Goal: Use online tool/utility: Utilize a website feature to perform a specific function

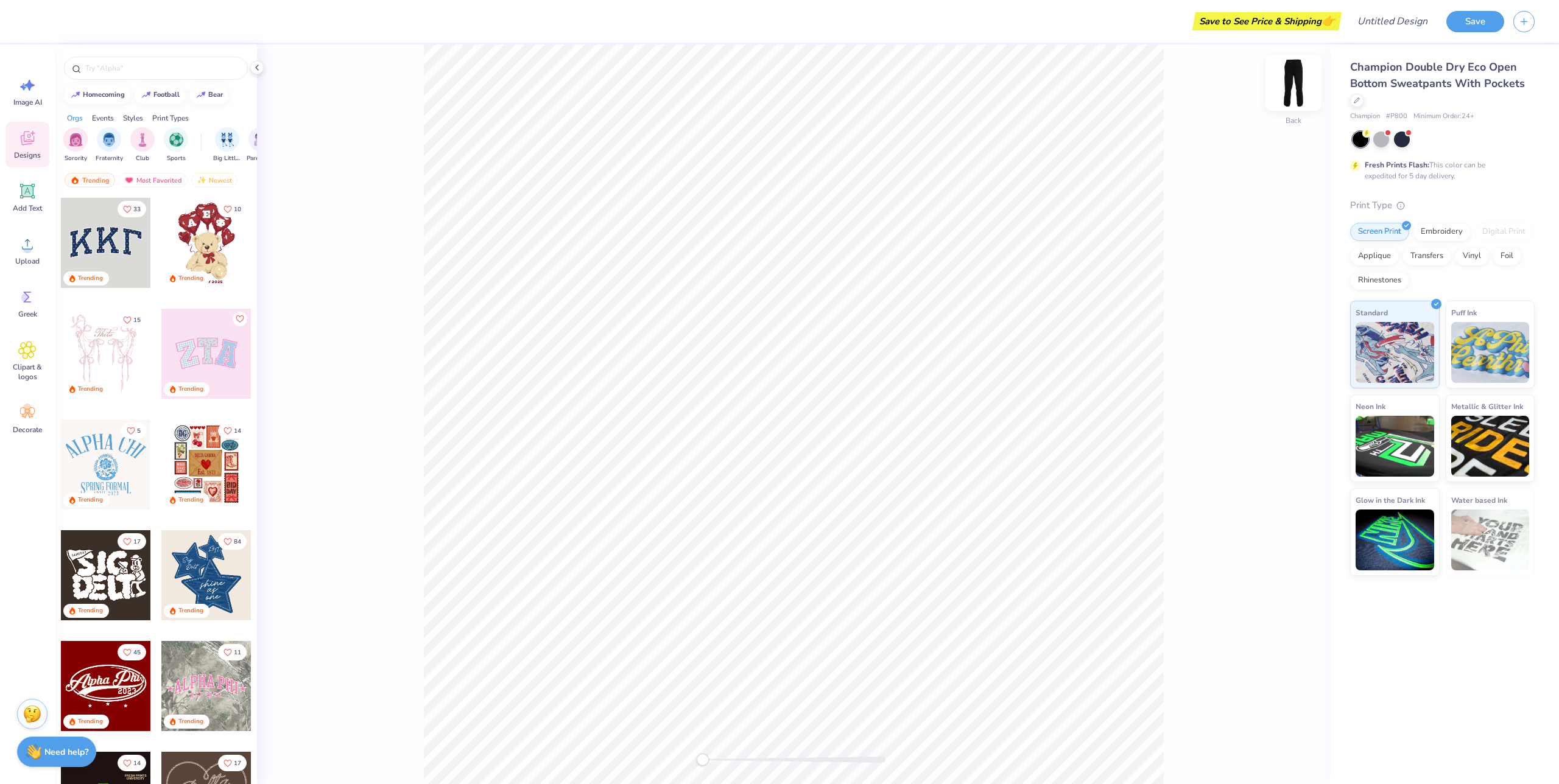
click at [1316, 81] on div "Back" at bounding box center [793, 415] width 1074 height 740
click at [1296, 79] on img at bounding box center [1293, 82] width 49 height 48
click at [1510, 257] on div "Foil" at bounding box center [1507, 254] width 28 height 18
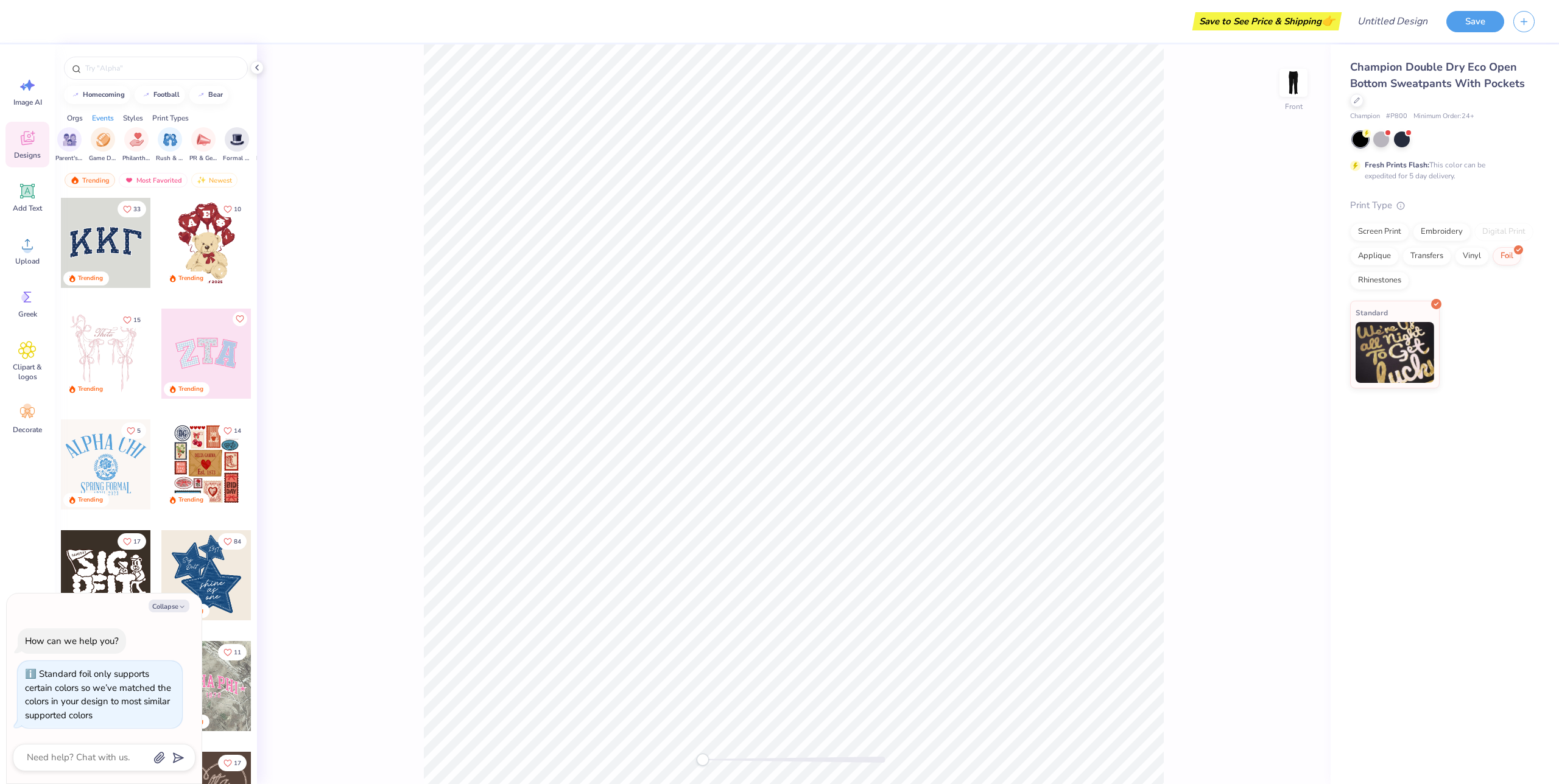
scroll to position [0, 193]
type textarea "x"
click at [116, 67] on input "text" at bounding box center [162, 68] width 156 height 12
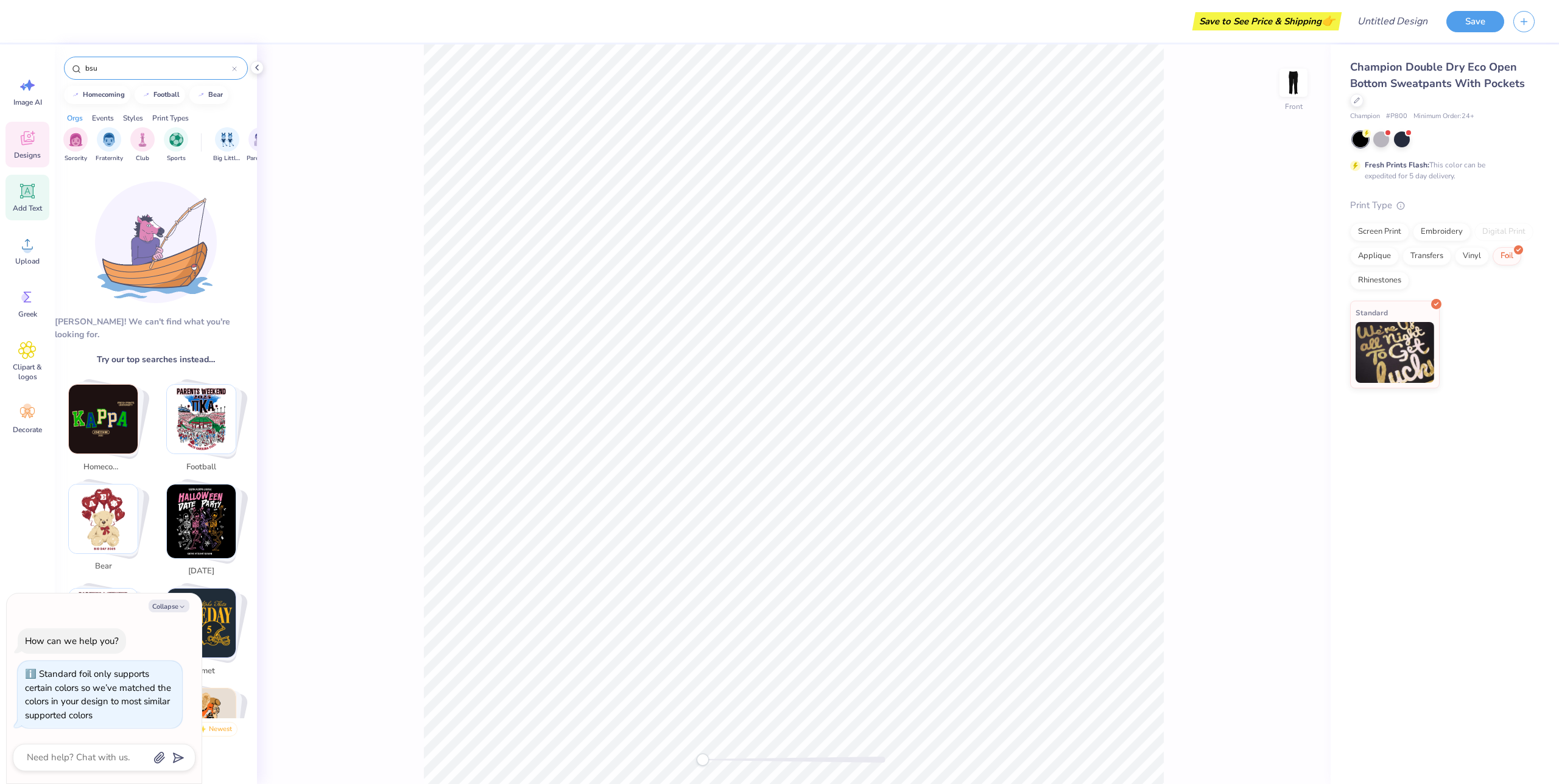
type input "bsu"
click at [25, 184] on icon at bounding box center [27, 191] width 18 height 18
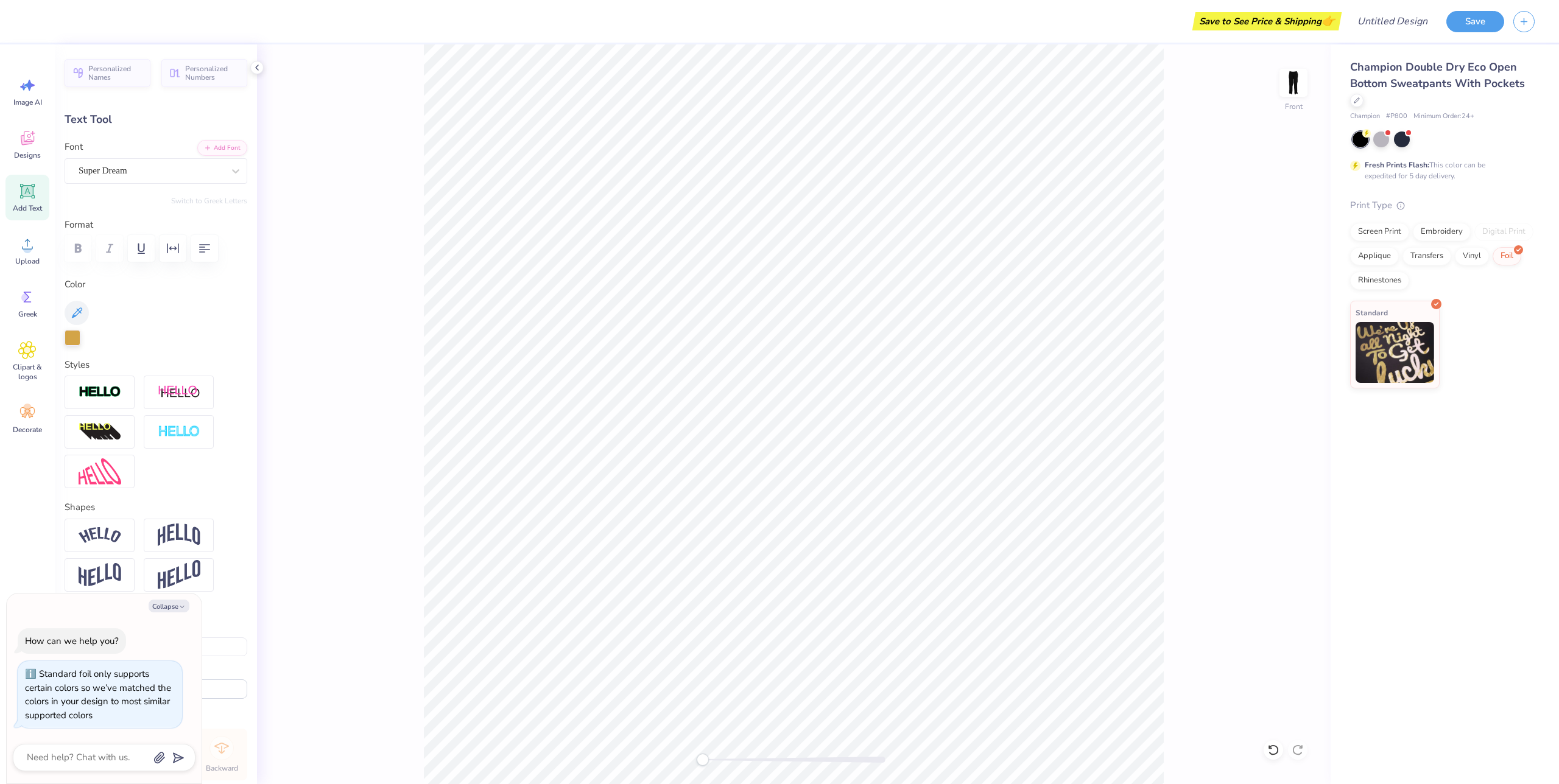
click at [34, 172] on div "Image AI Designs Add Text Upload Greek Clipart & logos Decorate" at bounding box center [27, 255] width 44 height 373
click at [33, 180] on div "Add Text" at bounding box center [27, 197] width 44 height 46
click at [99, 396] on img at bounding box center [99, 392] width 43 height 14
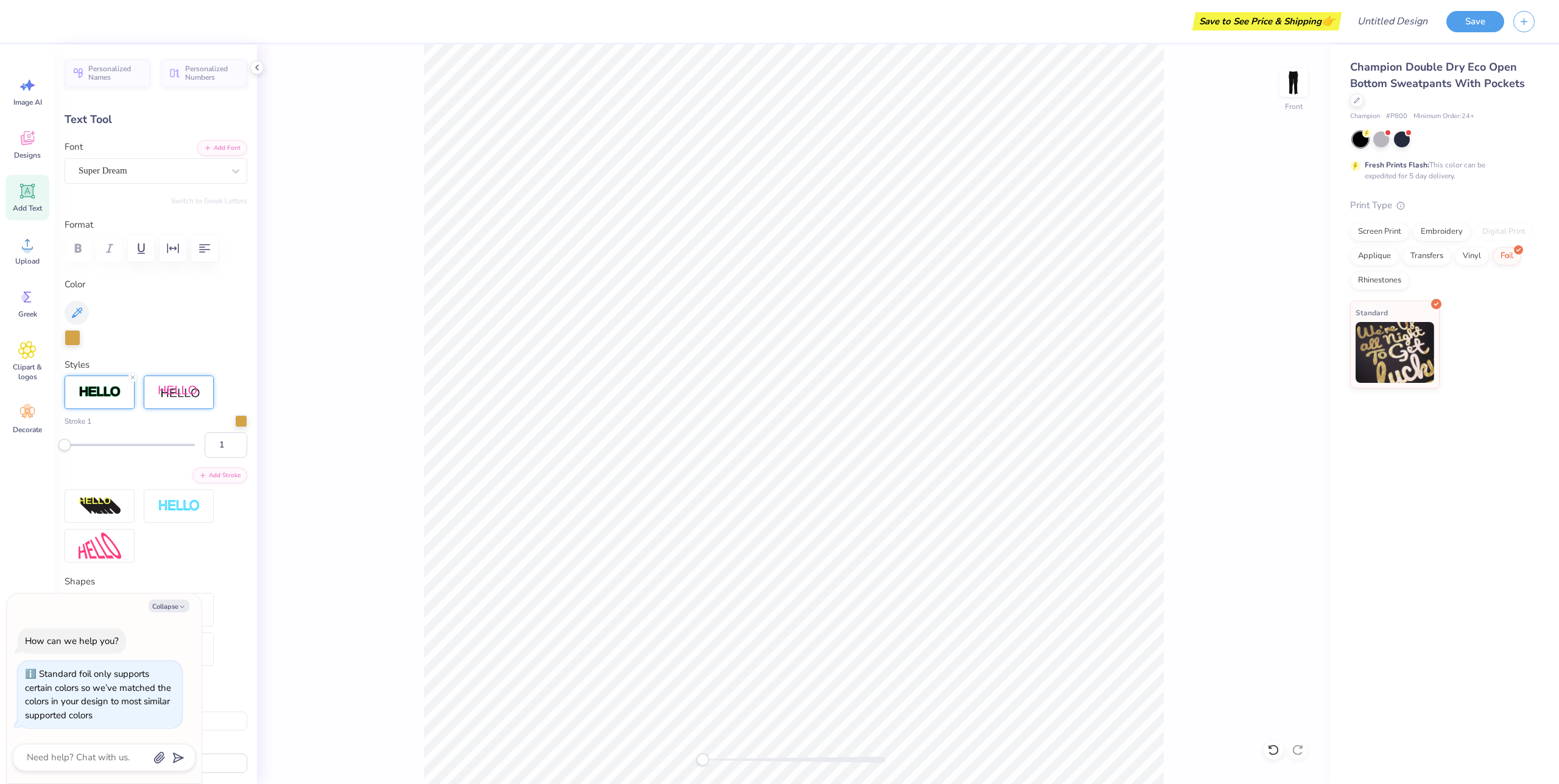
click at [187, 395] on img at bounding box center [178, 392] width 43 height 15
click at [199, 177] on div at bounding box center [151, 171] width 145 height 16
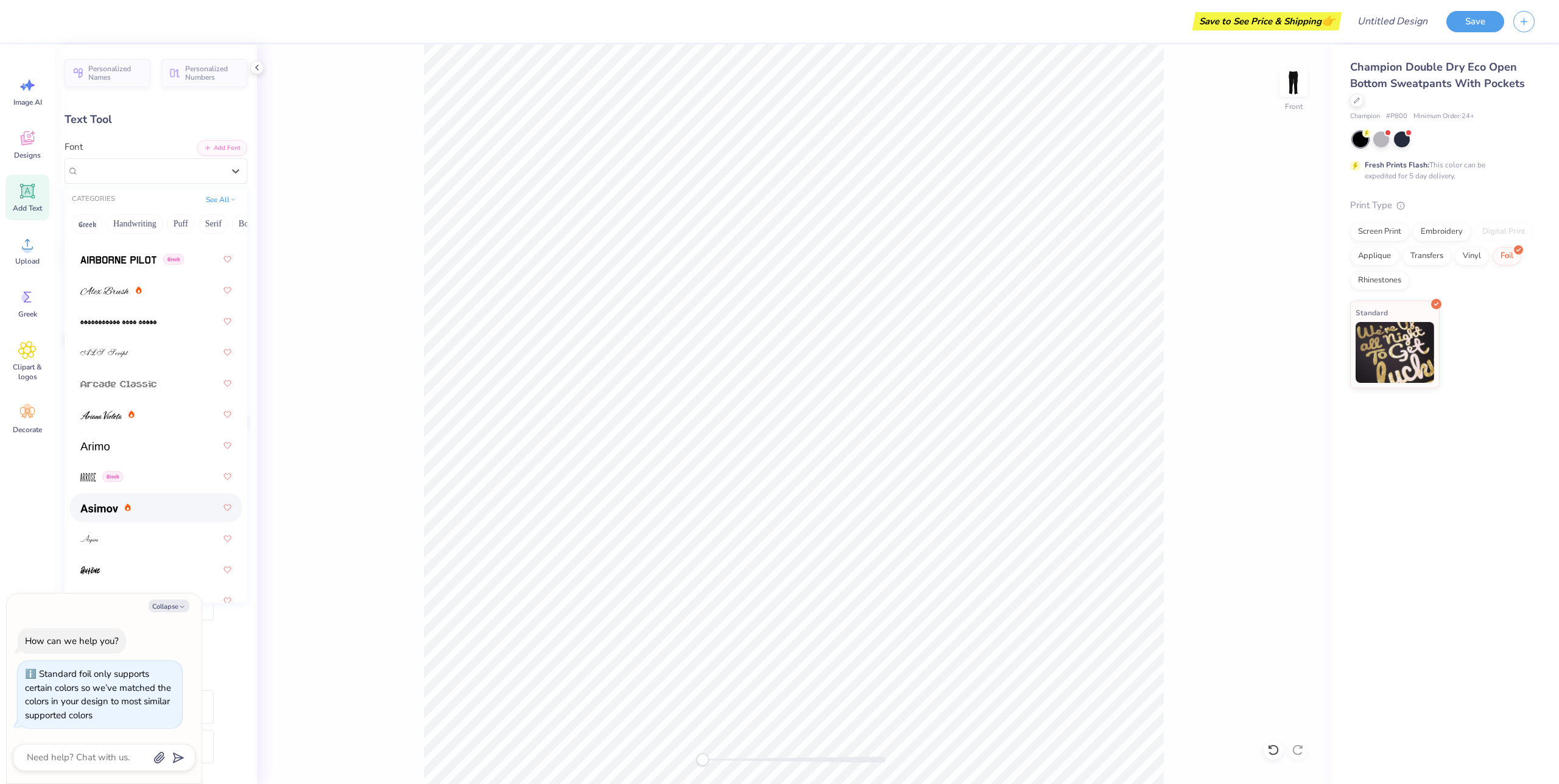
scroll to position [386, 0]
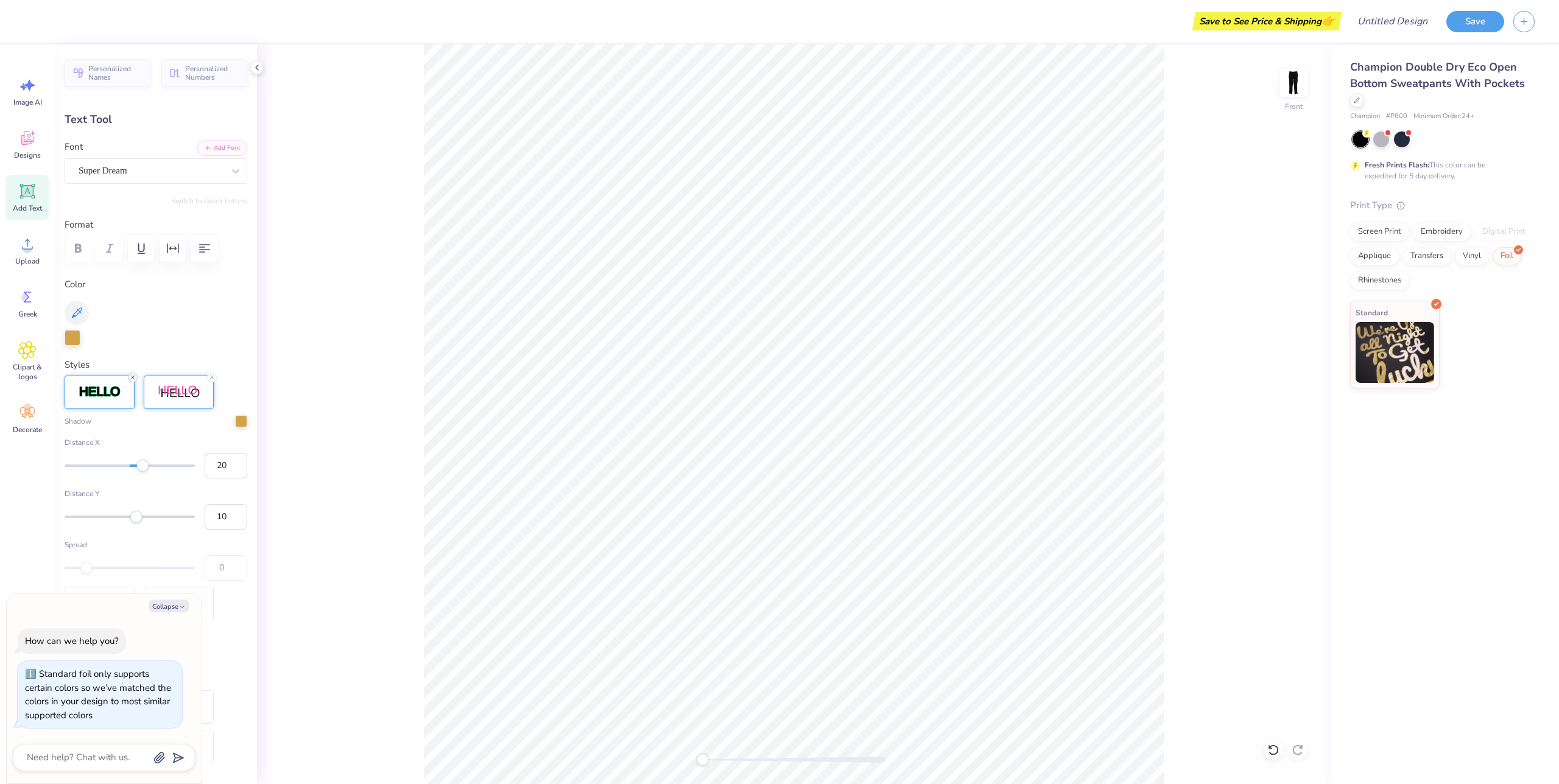
click at [131, 374] on icon at bounding box center [133, 377] width 7 height 7
click at [216, 373] on div "Styles Shadow Distance X 20 Distance Y 10 Spread 0" at bounding box center [156, 509] width 183 height 303
click at [211, 377] on icon at bounding box center [212, 377] width 7 height 7
click at [107, 531] on img at bounding box center [99, 536] width 43 height 16
type textarea "x"
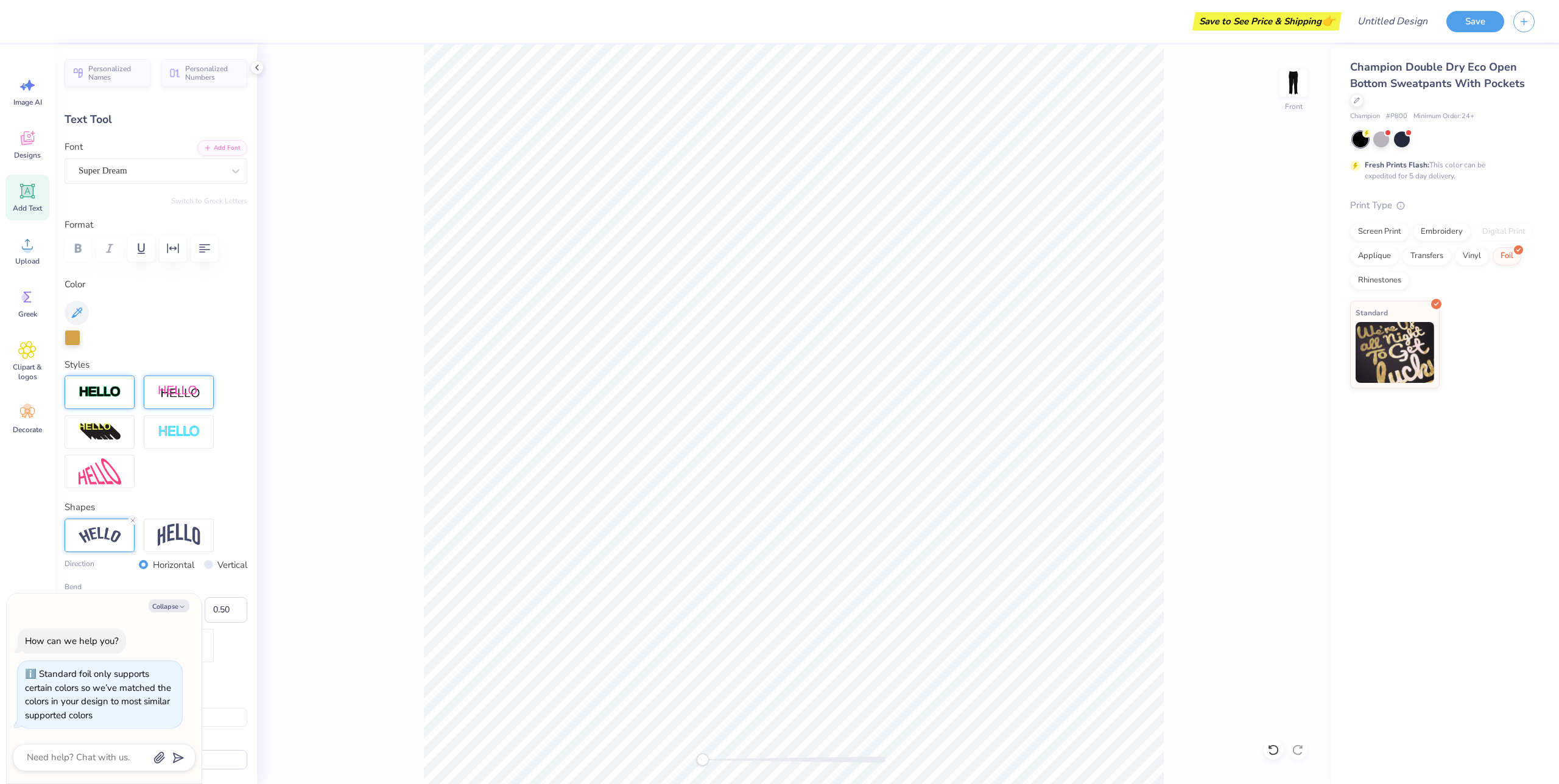
type textarea "EXT"
type textarea "x"
type textarea "EXT"
type textarea "x"
type textarea "EX"
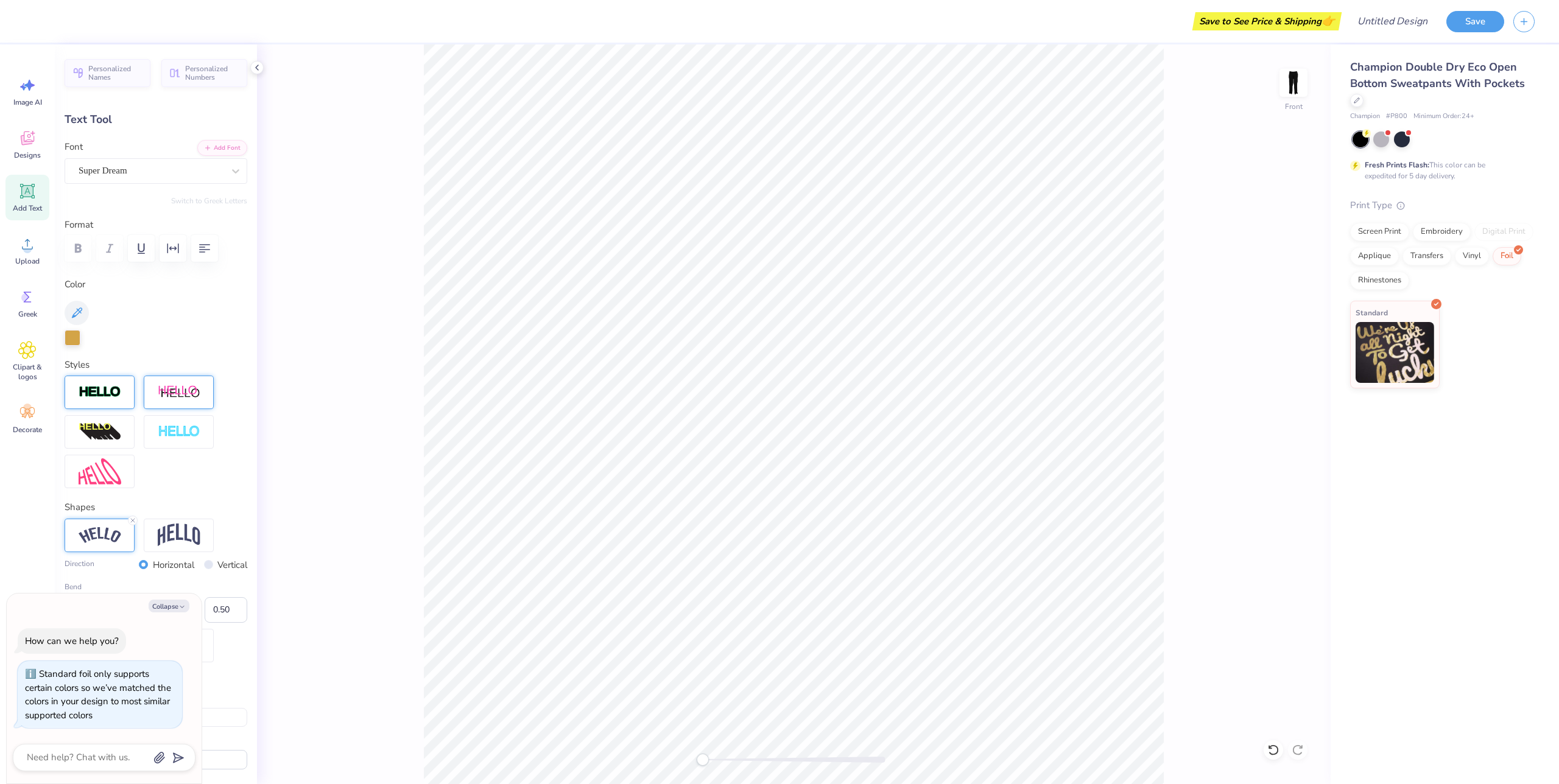
type textarea "x"
type textarea "E"
type textarea "x"
click at [72, 533] on div at bounding box center [100, 535] width 70 height 34
click at [136, 520] on div at bounding box center [132, 520] width 10 height 10
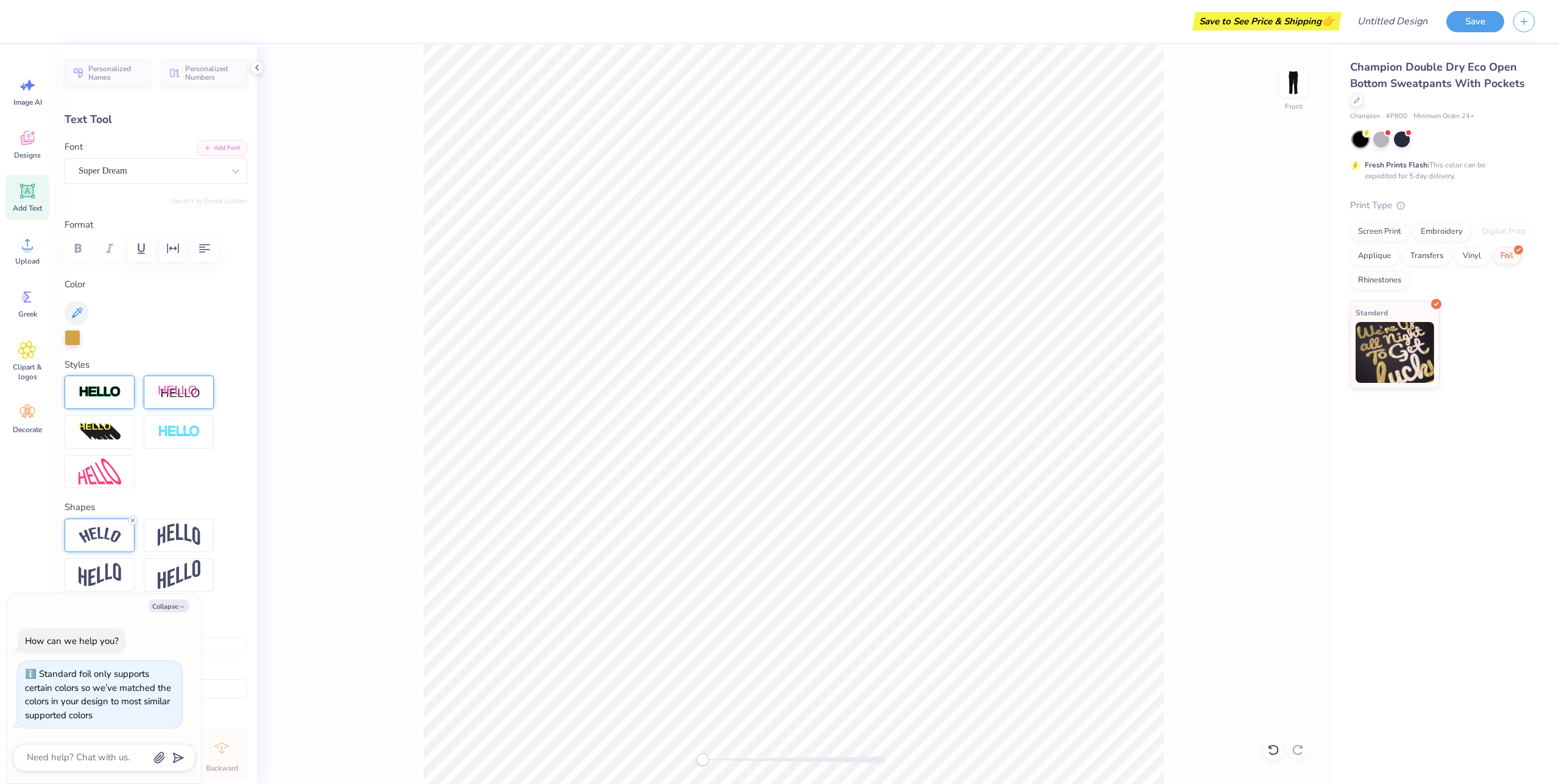
click at [134, 520] on icon at bounding box center [133, 521] width 7 height 7
click at [136, 521] on icon at bounding box center [133, 521] width 7 height 7
click at [116, 535] on img at bounding box center [99, 536] width 43 height 16
click at [93, 391] on img at bounding box center [99, 392] width 43 height 14
click at [94, 391] on img at bounding box center [99, 392] width 43 height 14
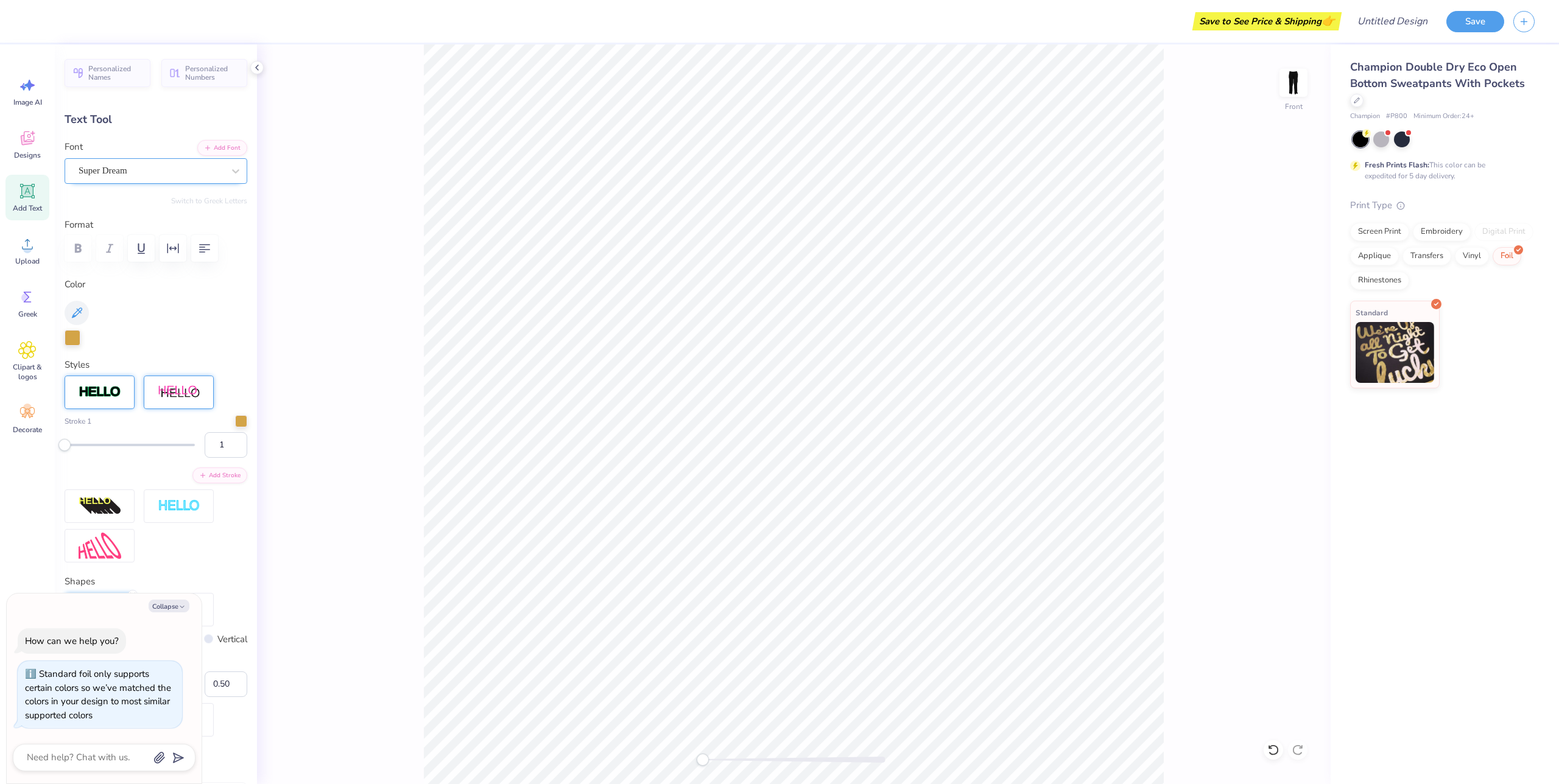
click at [213, 181] on div "Super Dream" at bounding box center [156, 171] width 183 height 25
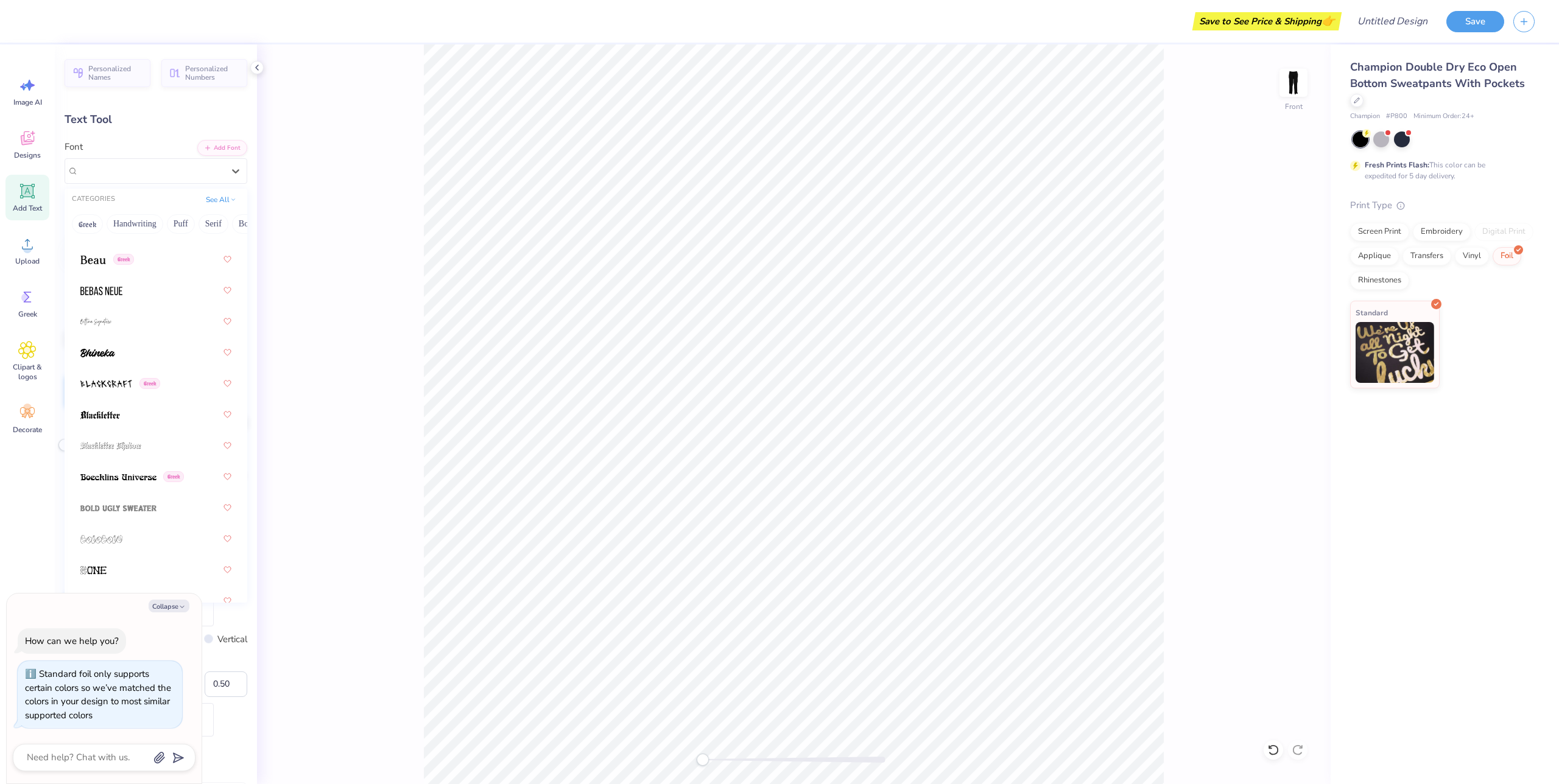
scroll to position [790, 0]
click at [163, 600] on button "Collapse" at bounding box center [169, 606] width 41 height 13
type textarea "x"
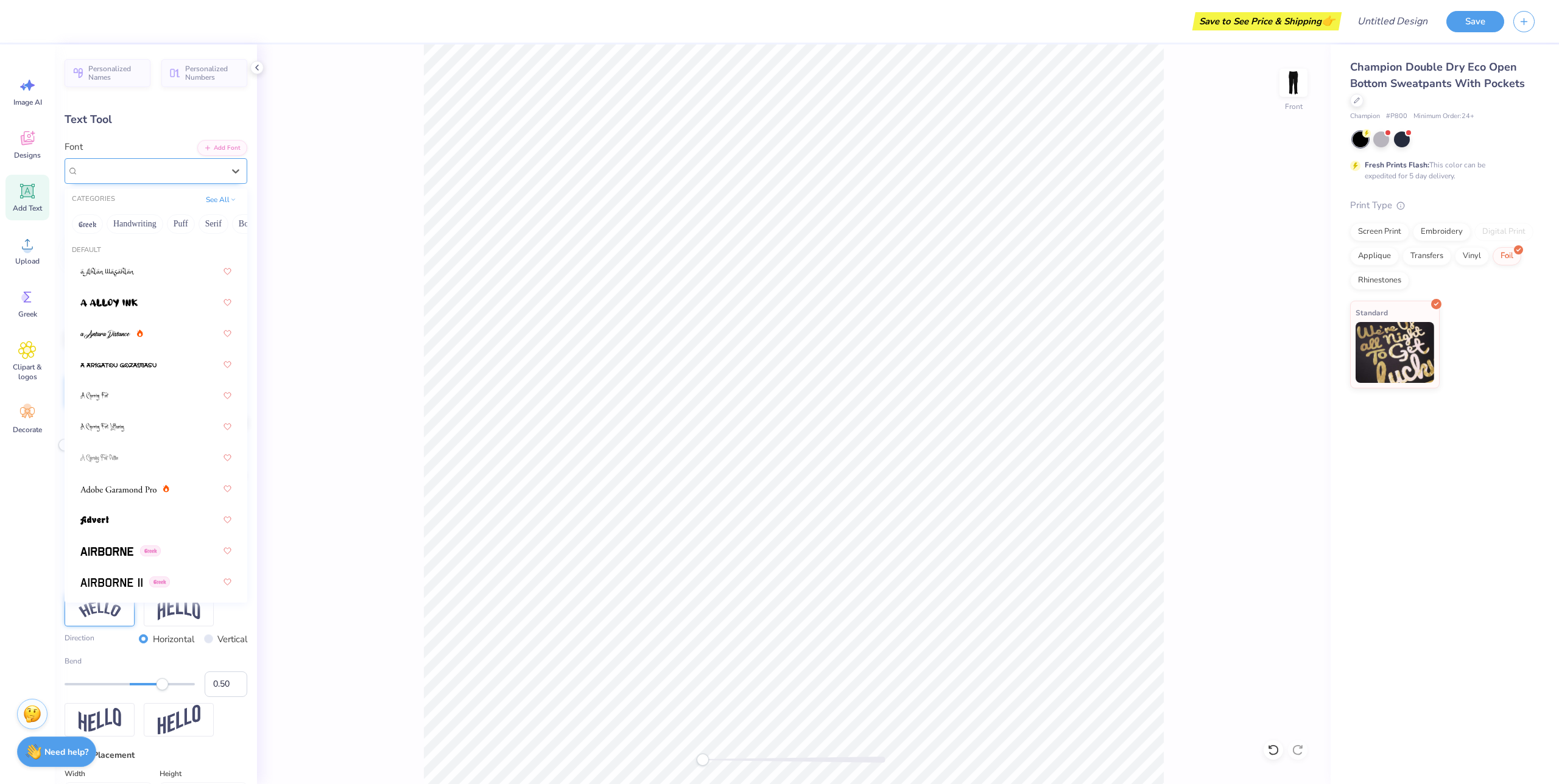
click at [122, 163] on div at bounding box center [151, 171] width 145 height 16
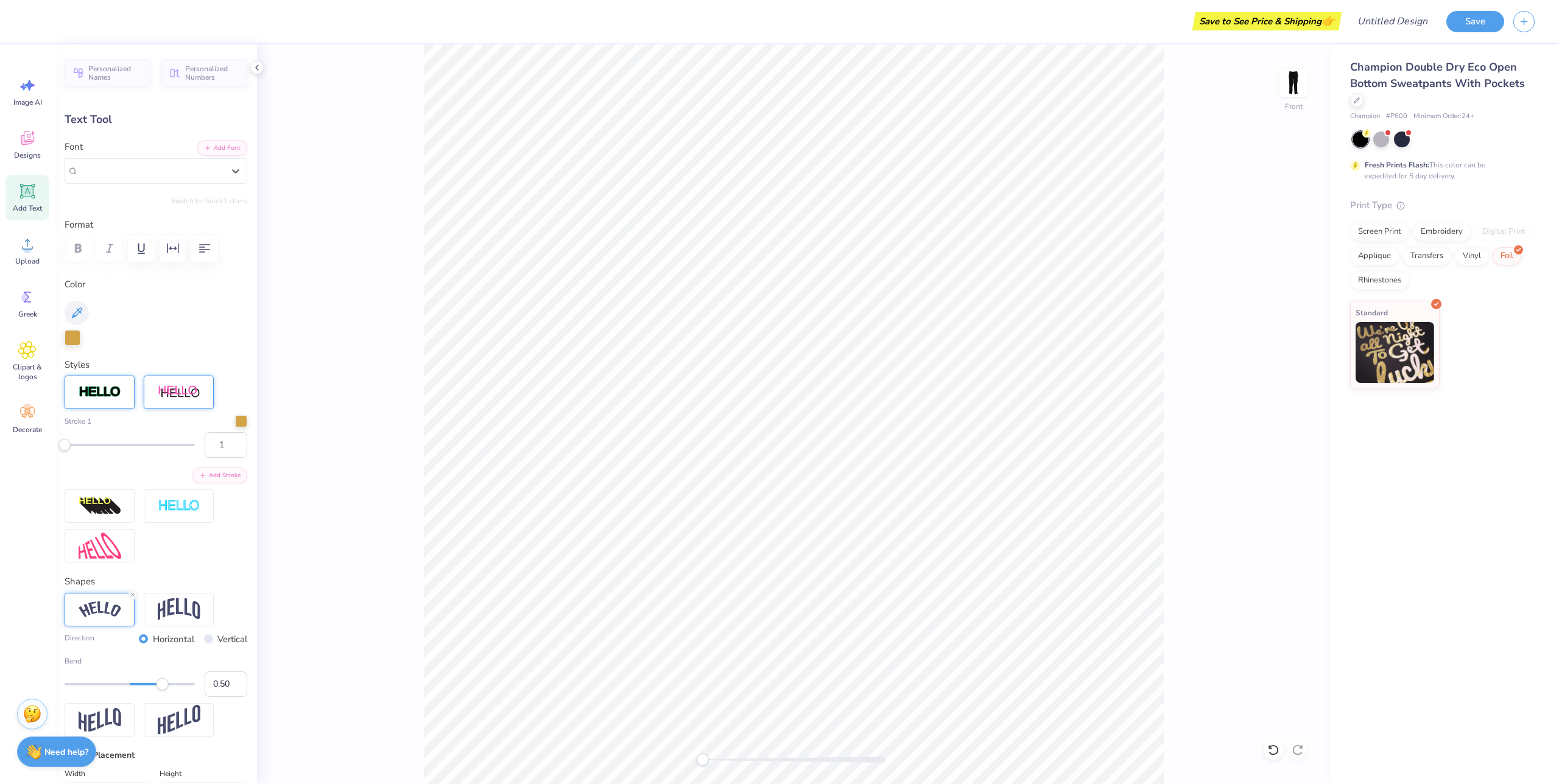
drag, startPoint x: 122, startPoint y: 164, endPoint x: 113, endPoint y: 457, distance: 293.1
click at [113, 457] on div "Personalized Names Personalized Numbers Text Tool Add Font Font Select is focus…" at bounding box center [155, 415] width 202 height 740
click at [134, 150] on div "Font Select is focused ,type to refine list, press Down to open the menu, Super…" at bounding box center [156, 162] width 183 height 44
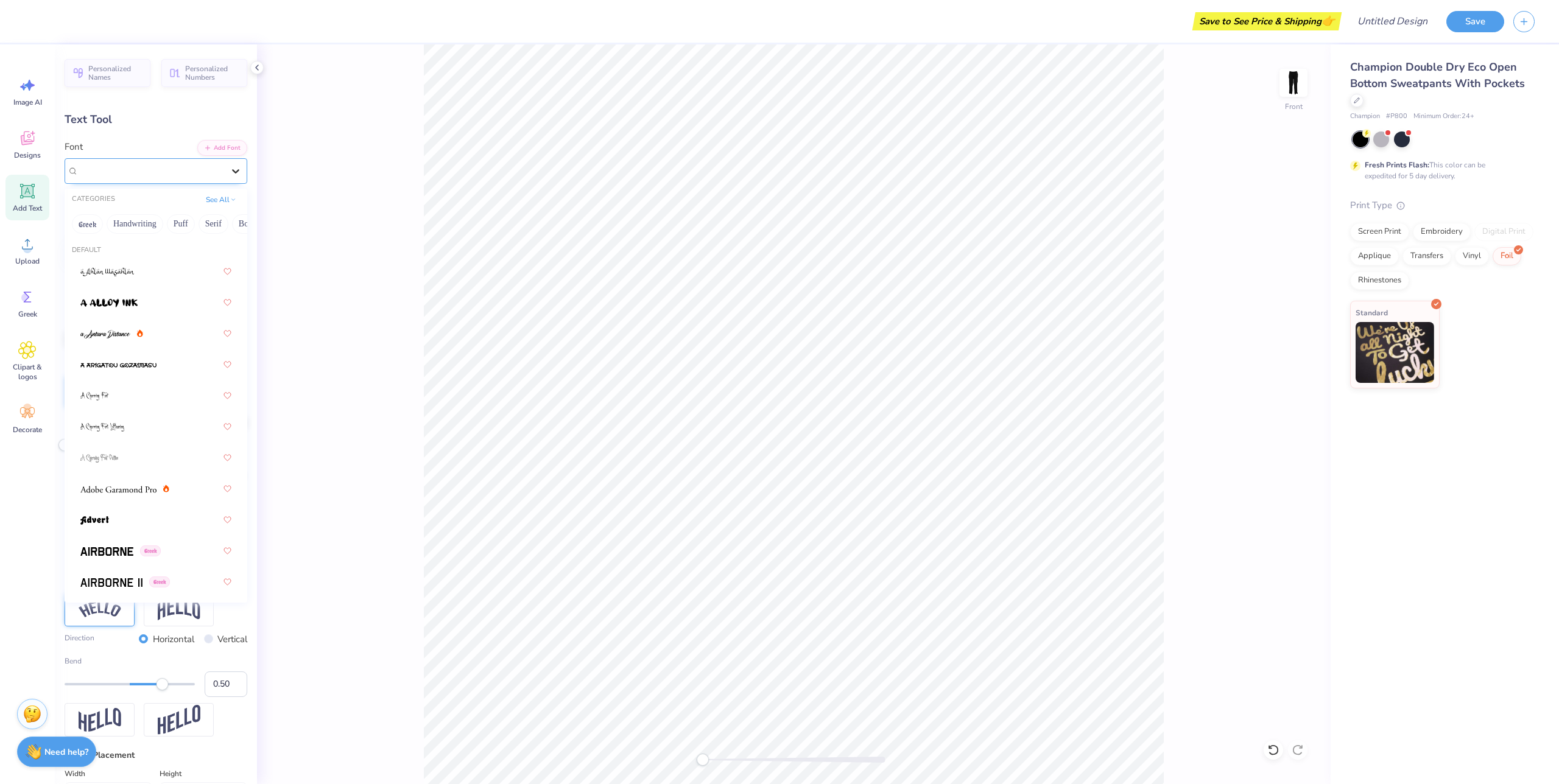
click at [232, 175] on icon at bounding box center [236, 171] width 12 height 12
click at [137, 324] on span at bounding box center [117, 328] width 74 height 13
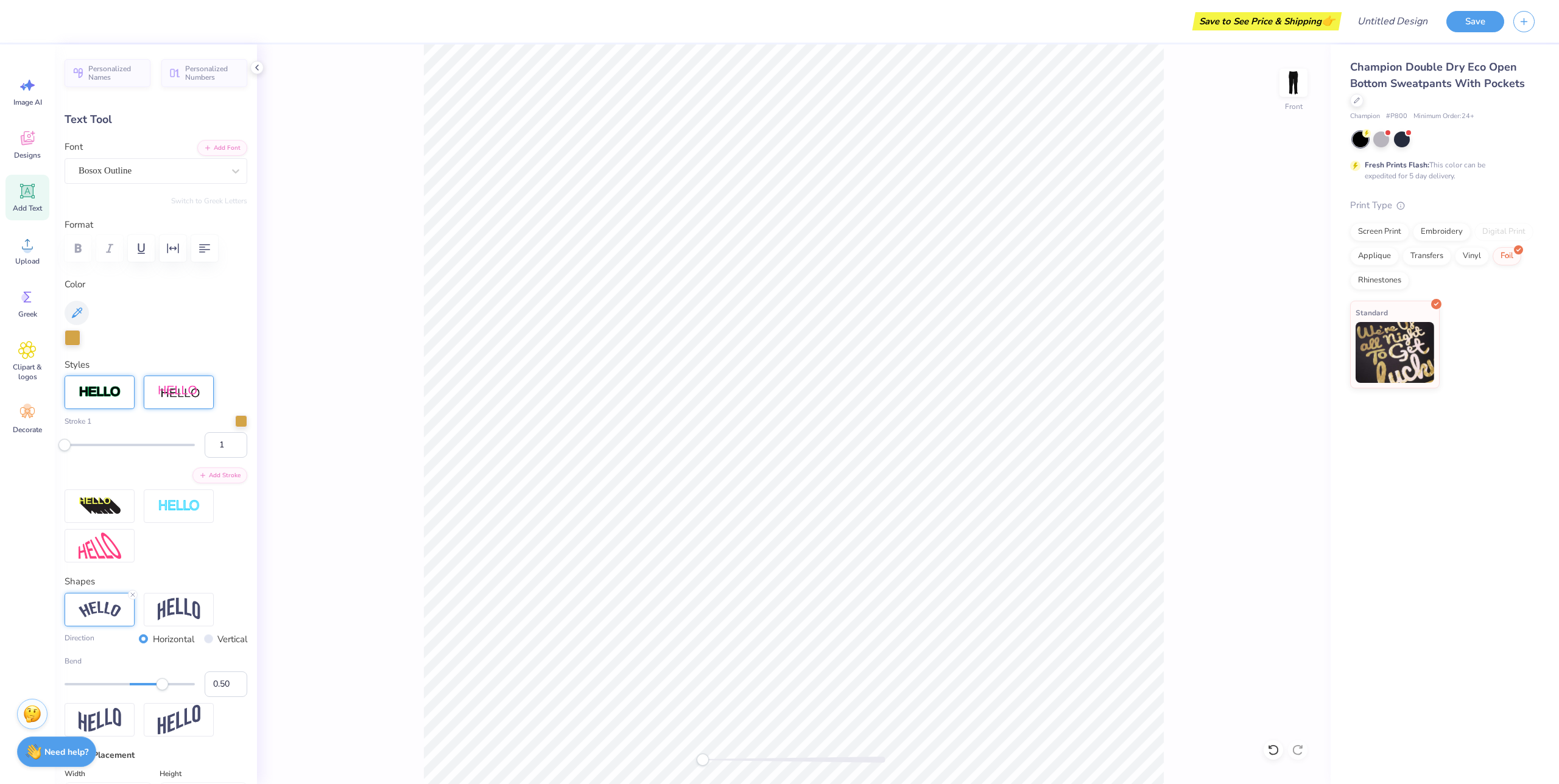
click at [97, 606] on img at bounding box center [99, 609] width 43 height 16
click at [17, 213] on div "Add Text" at bounding box center [27, 197] width 44 height 46
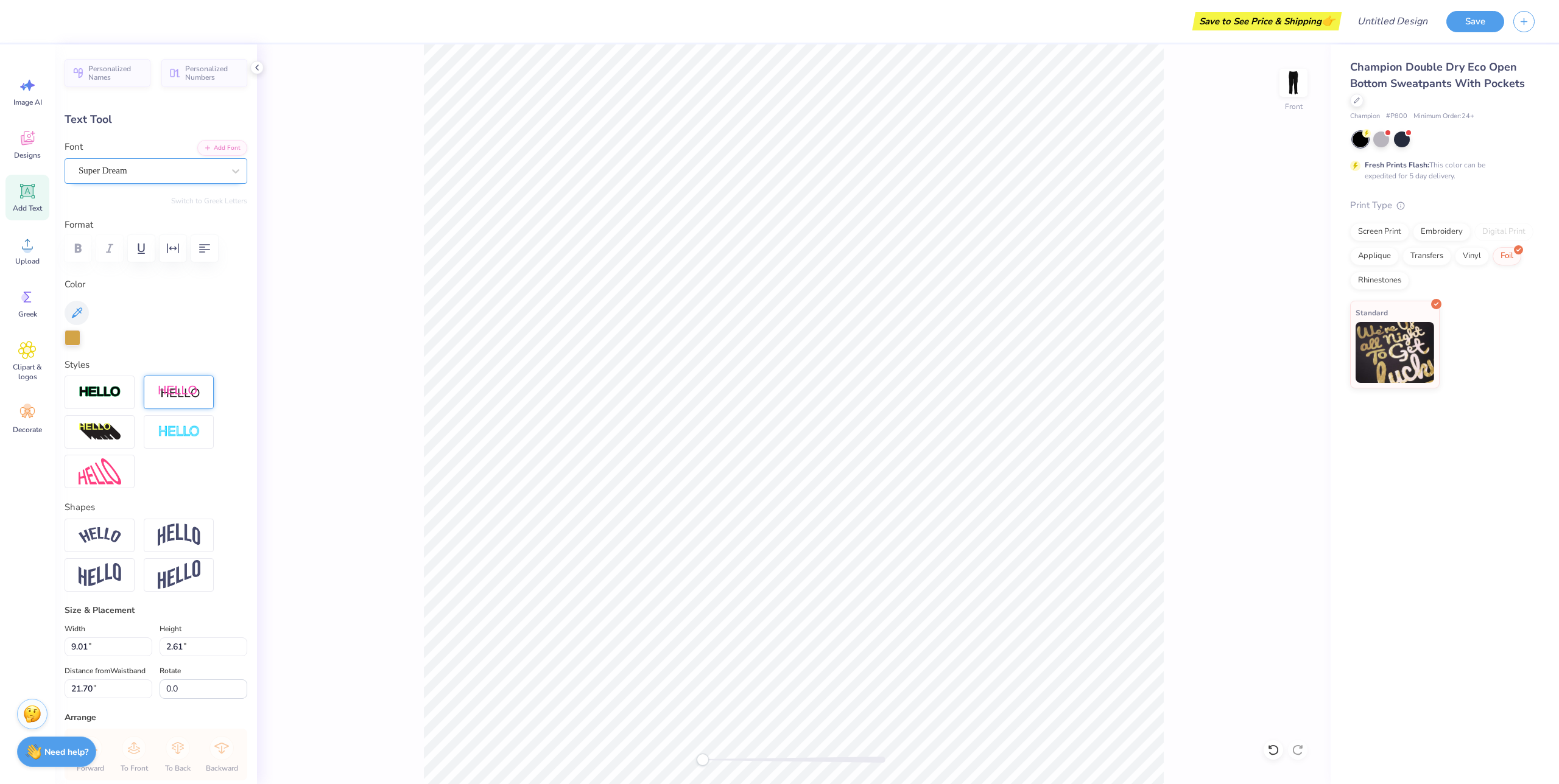
click at [175, 171] on div "Super Dream" at bounding box center [151, 170] width 148 height 19
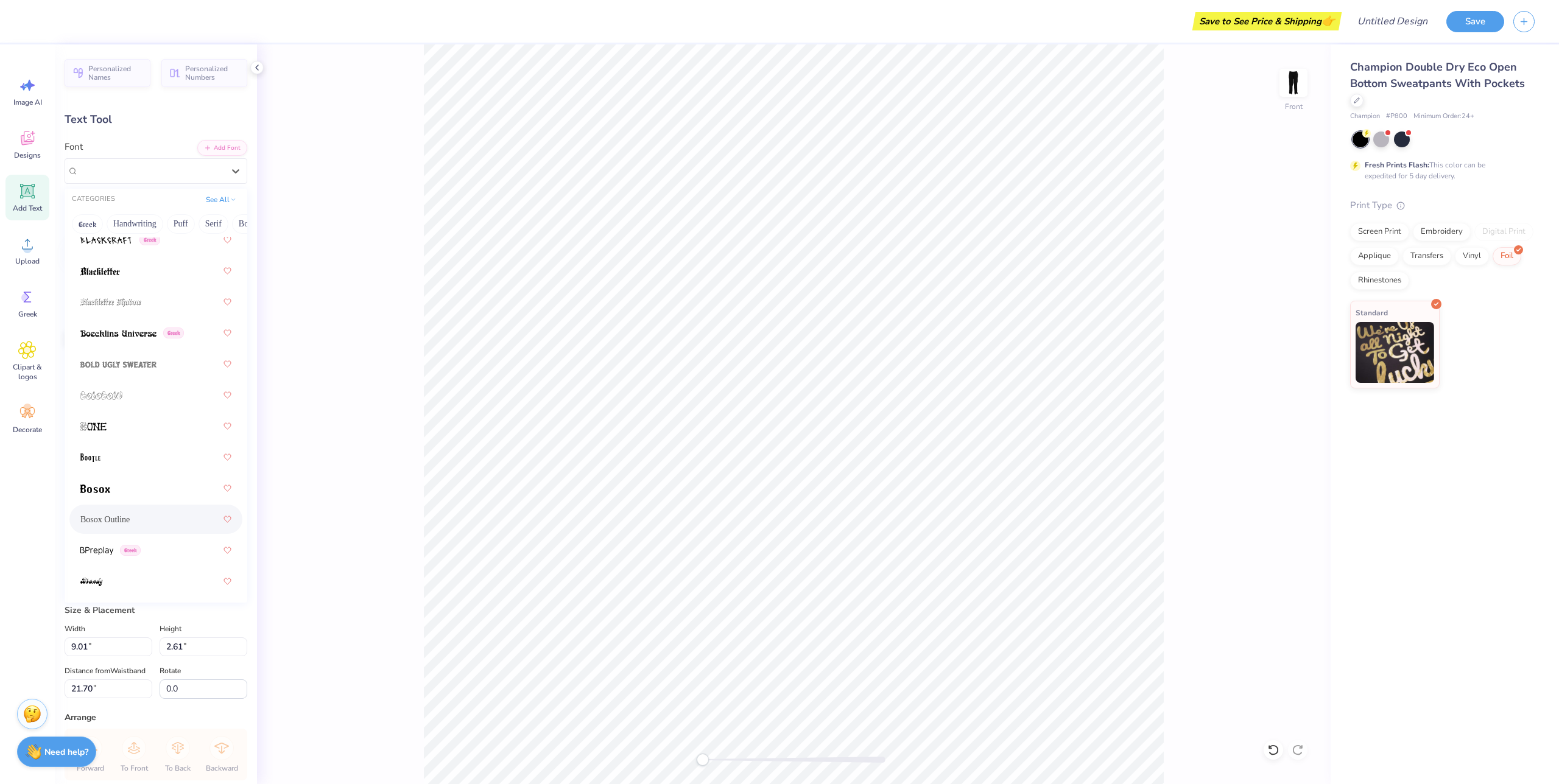
scroll to position [924, 0]
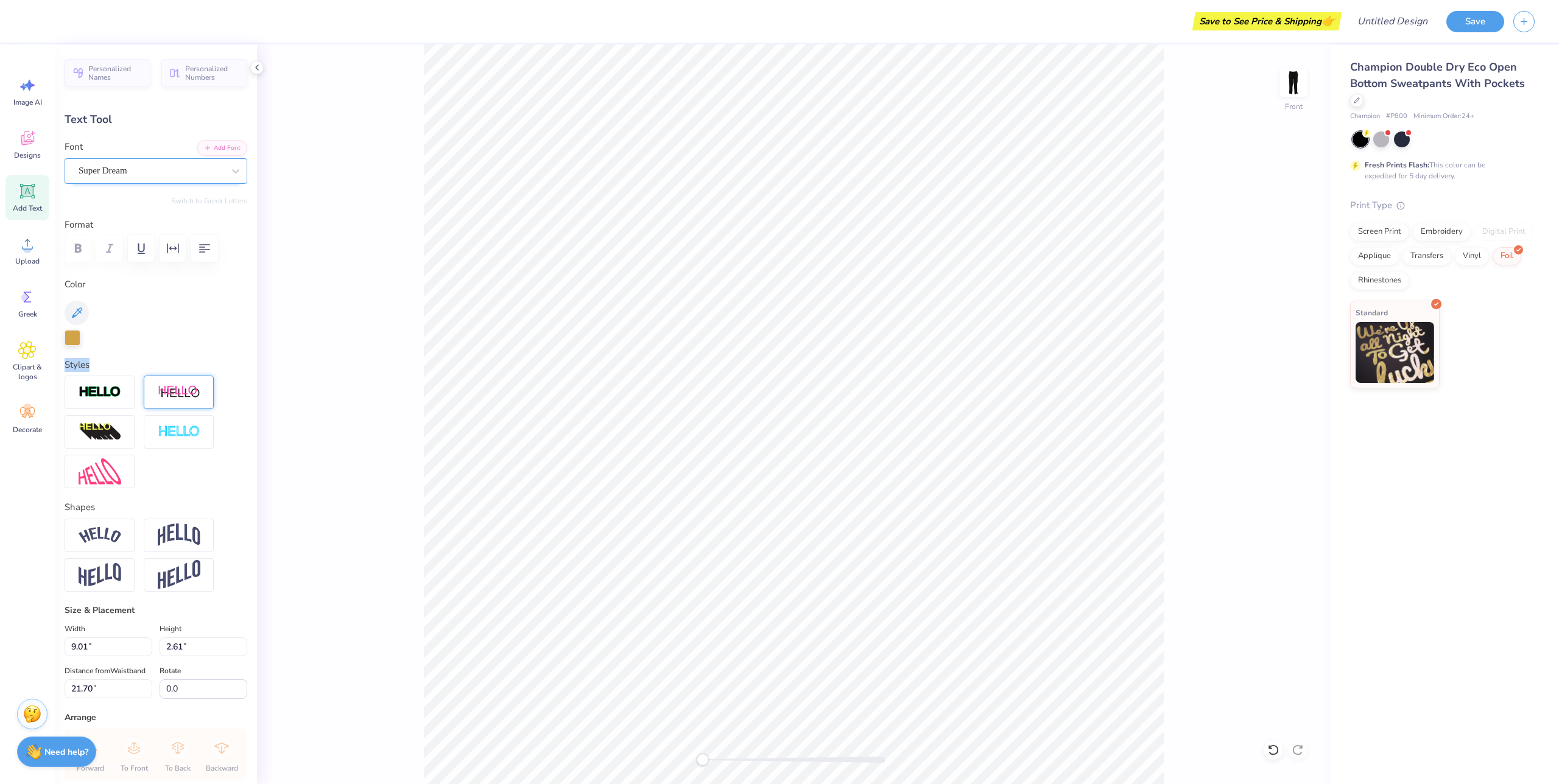
click at [197, 163] on div at bounding box center [151, 171] width 145 height 16
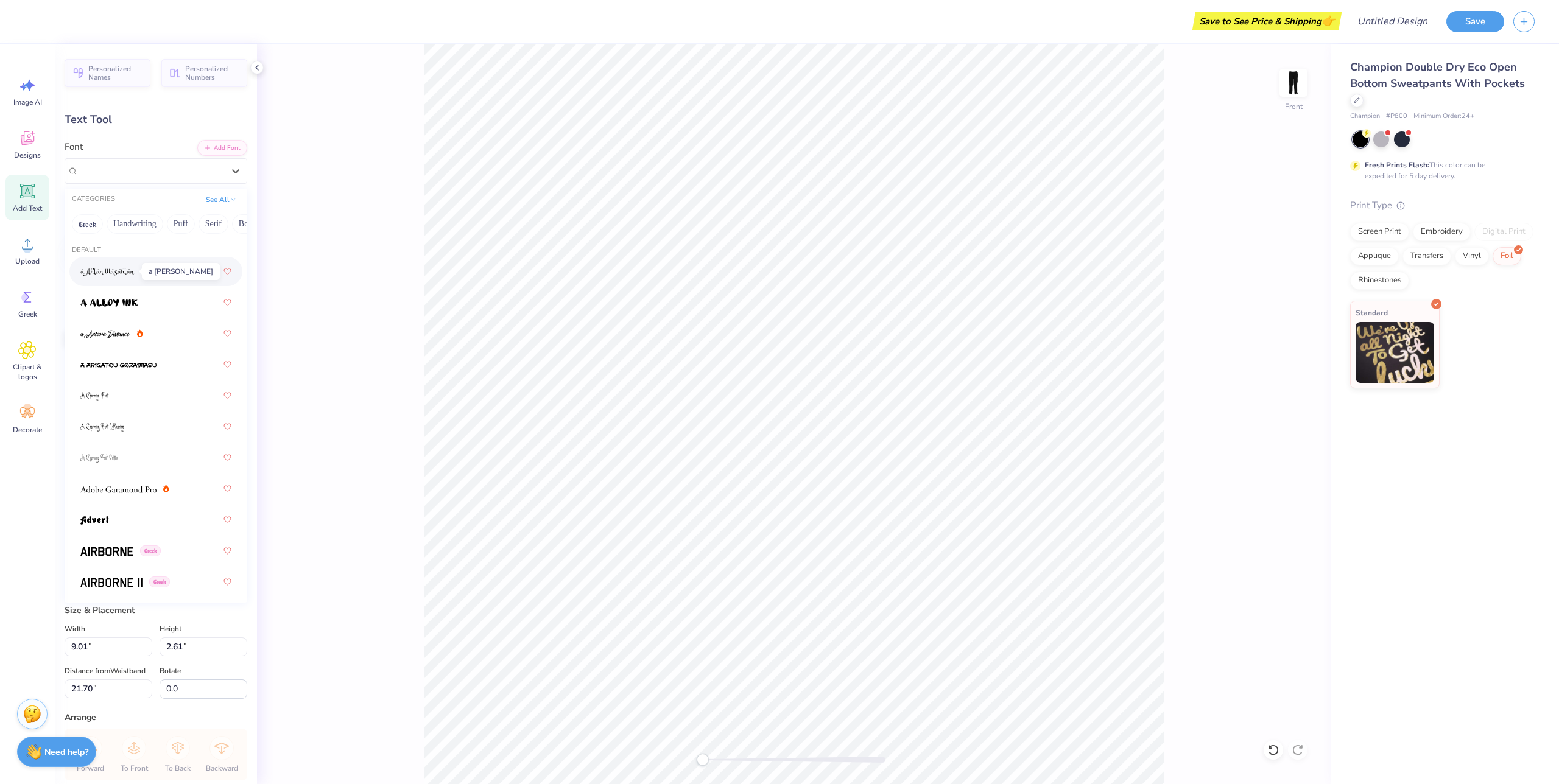
click at [124, 269] on img at bounding box center [107, 272] width 54 height 8
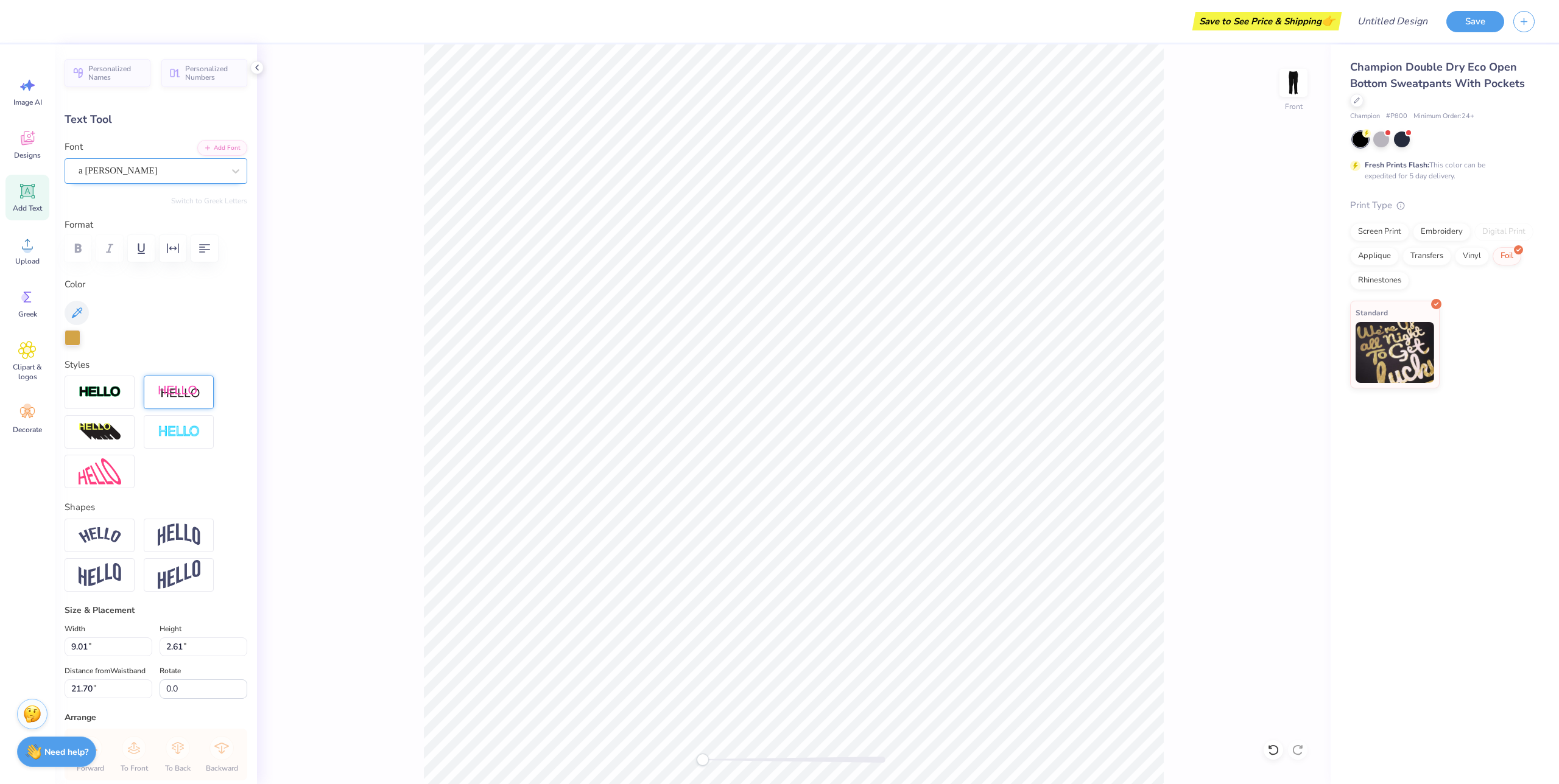
click at [167, 165] on div "a [PERSON_NAME]" at bounding box center [151, 170] width 148 height 19
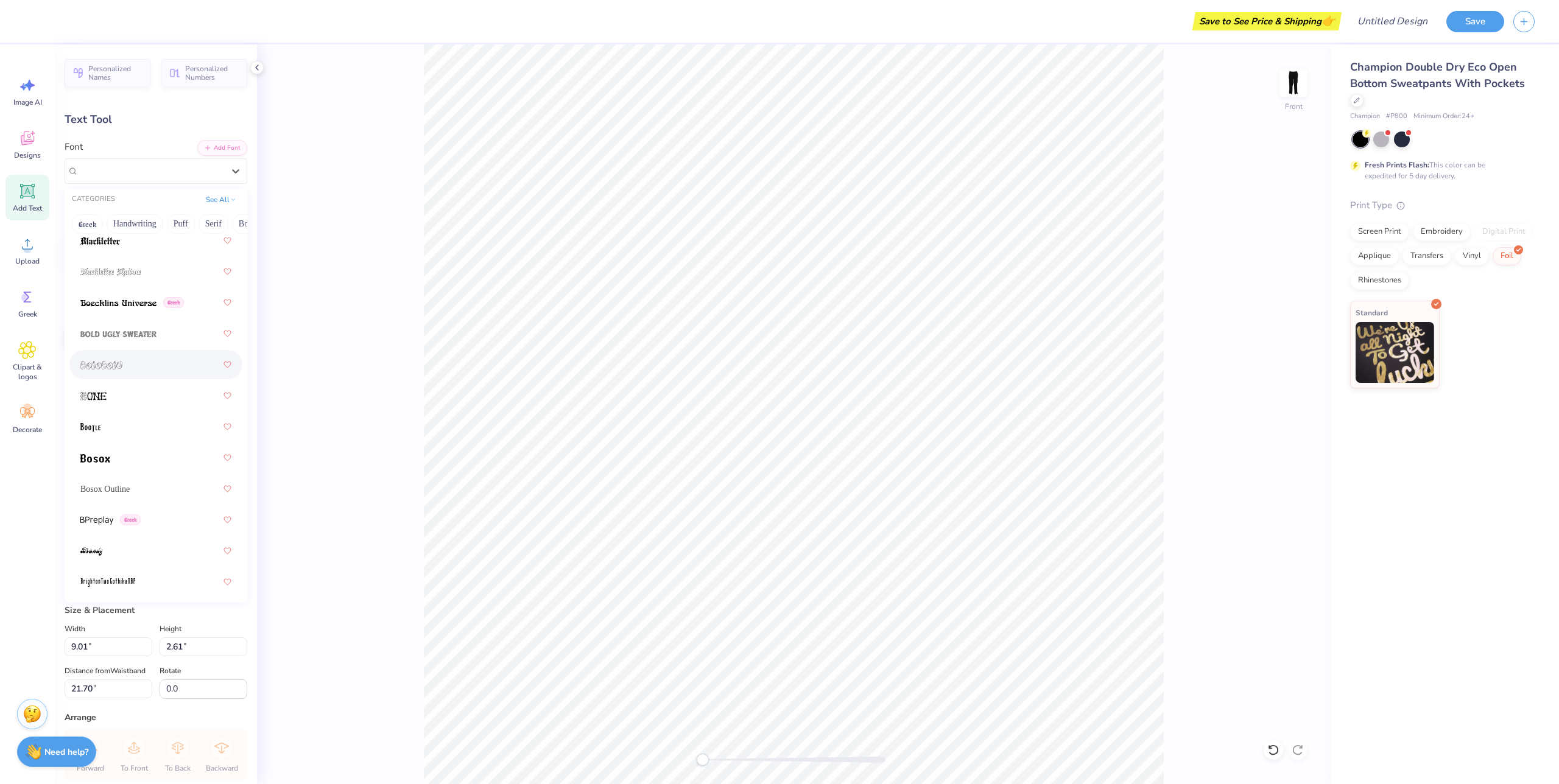
scroll to position [964, 0]
click at [110, 399] on div at bounding box center [156, 394] width 151 height 22
click at [233, 169] on icon at bounding box center [236, 172] width 7 height 4
click at [125, 465] on span "Bosox Outline" at bounding box center [105, 460] width 49 height 13
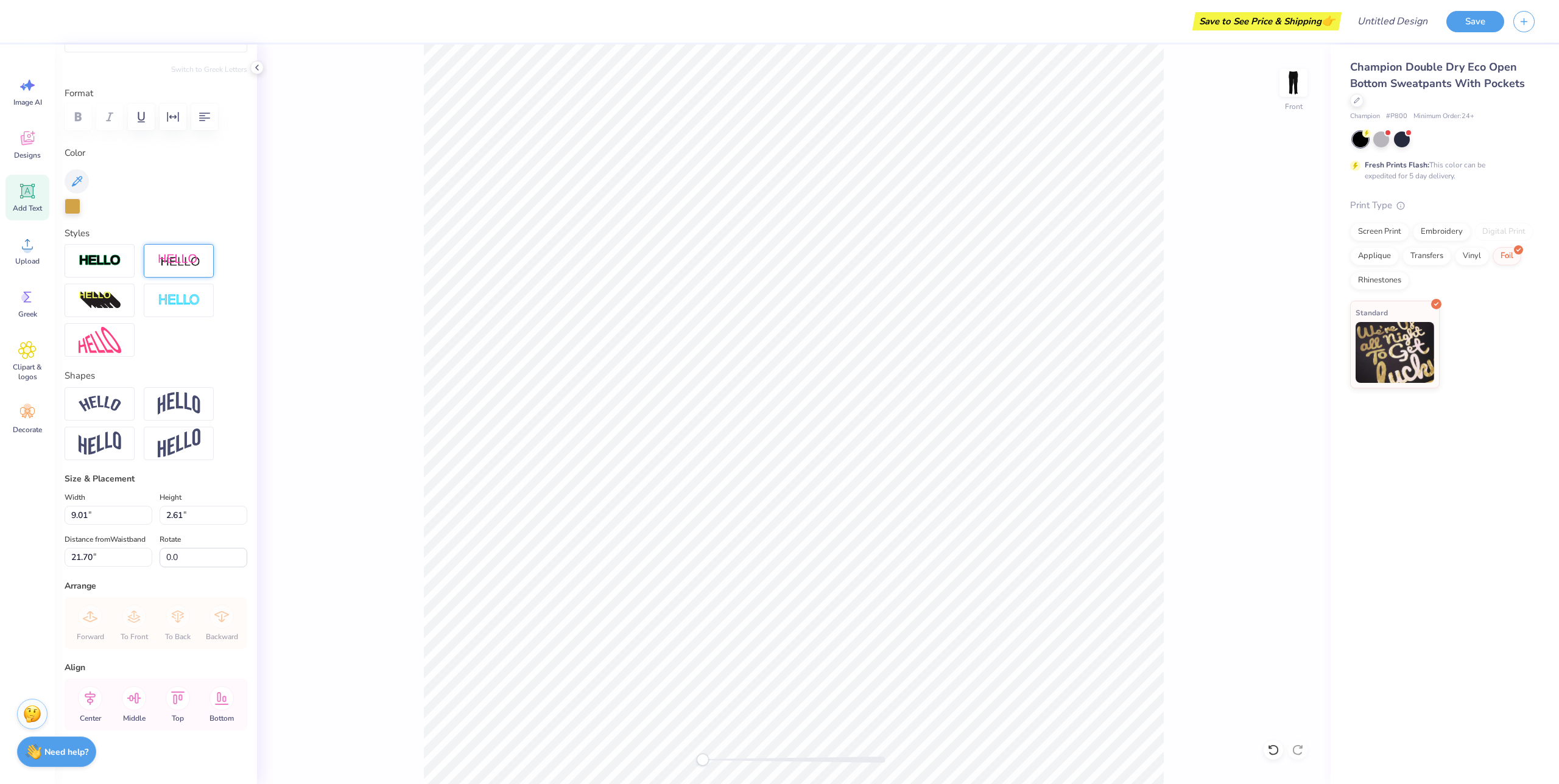
scroll to position [139, 0]
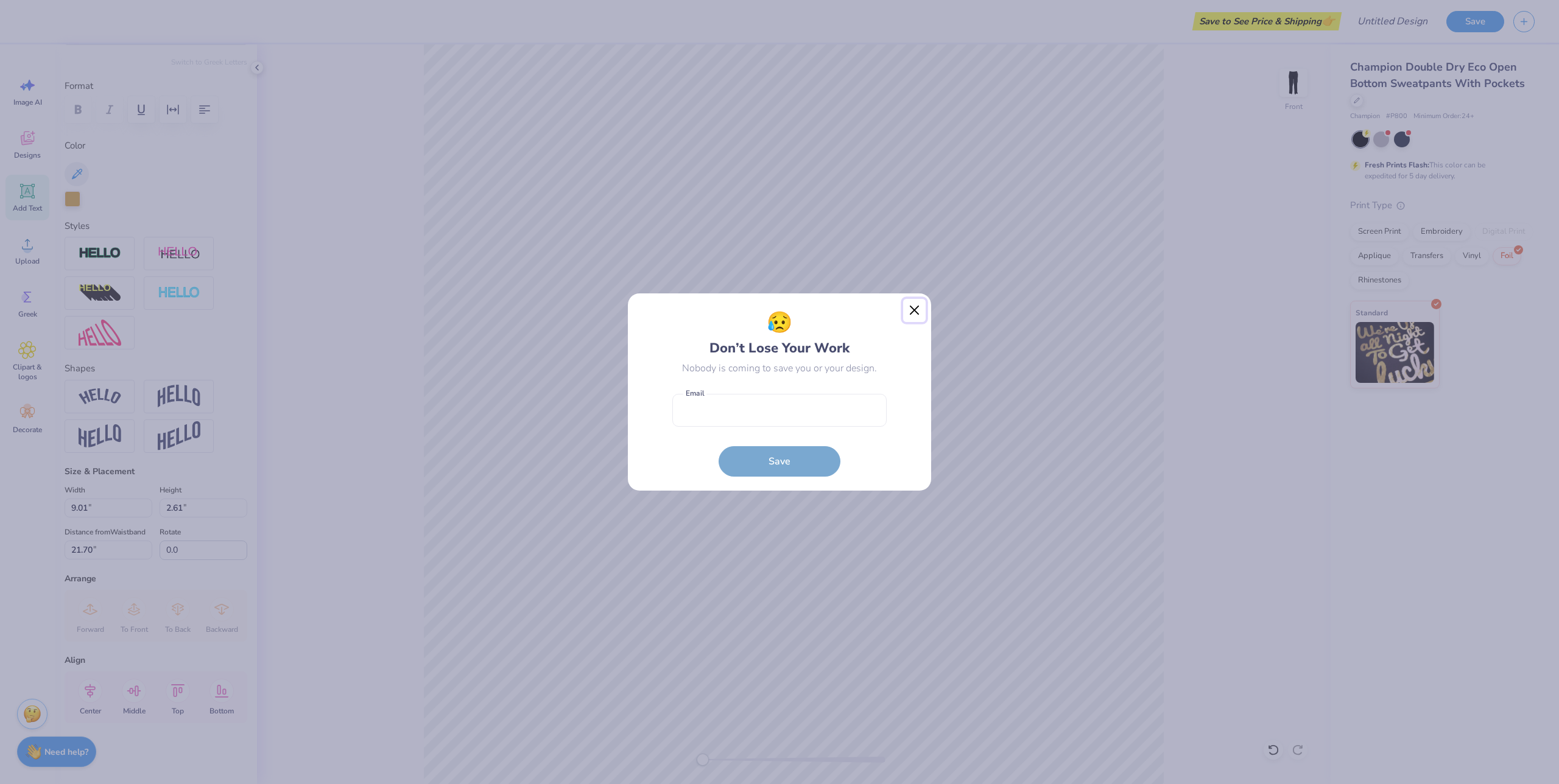
click at [916, 310] on button "Close" at bounding box center [914, 310] width 23 height 23
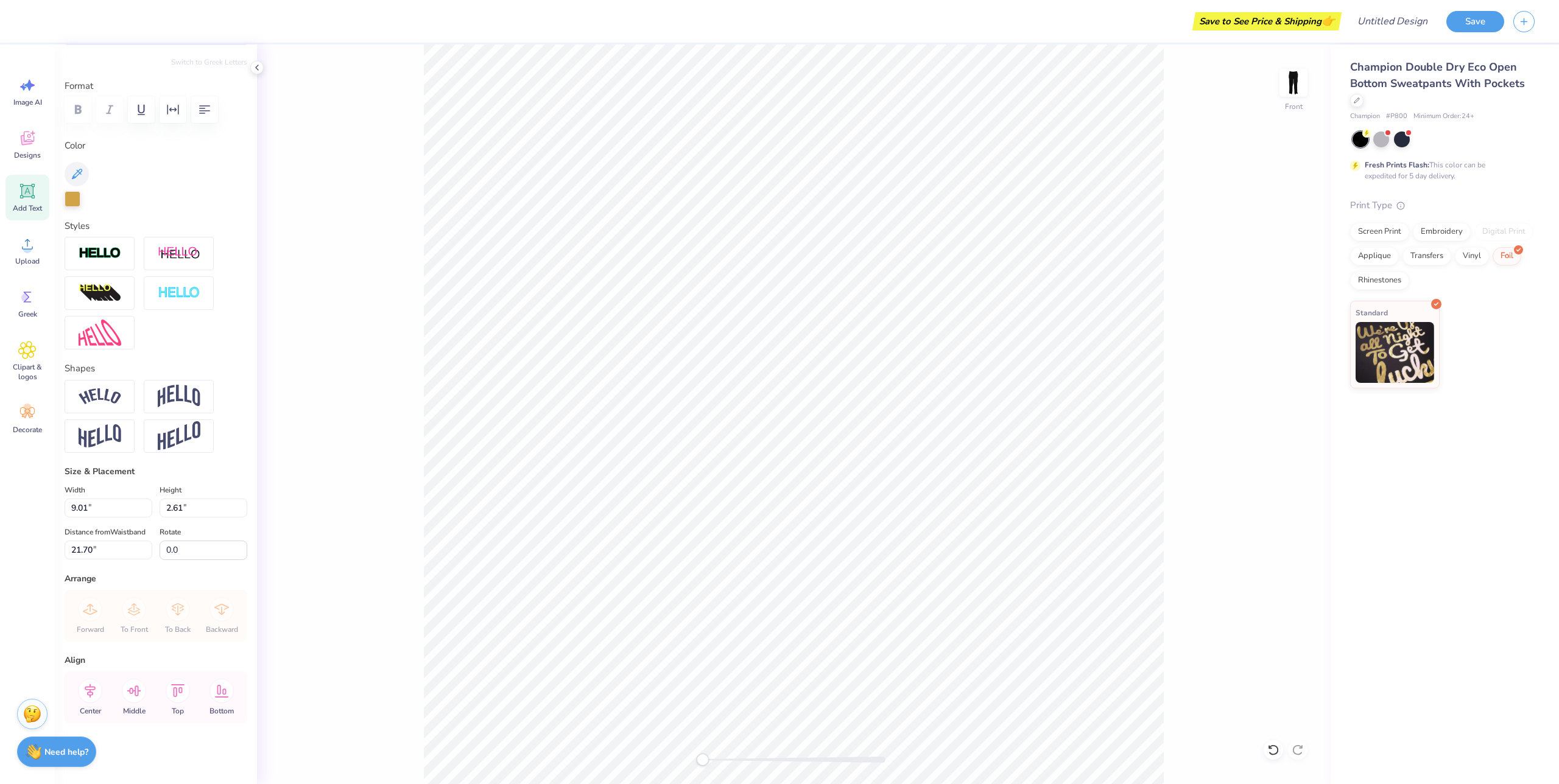
click at [80, 108] on div at bounding box center [156, 110] width 183 height 27
click at [68, 198] on div at bounding box center [72, 198] width 16 height 16
click at [131, 196] on div at bounding box center [156, 198] width 183 height 16
click at [181, 397] on img at bounding box center [178, 396] width 43 height 23
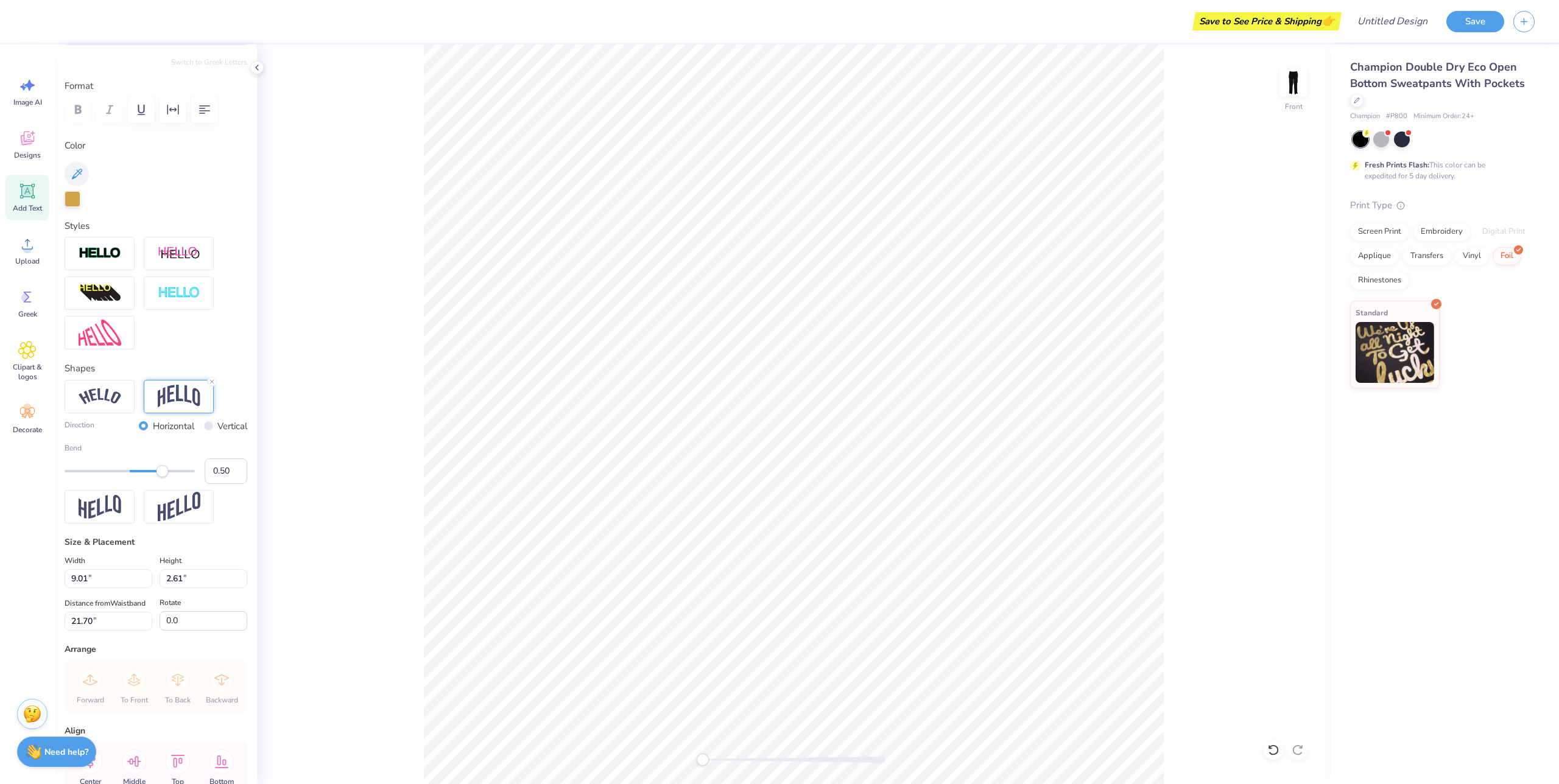
type input "6.66"
type input "2.93"
type input "21.54"
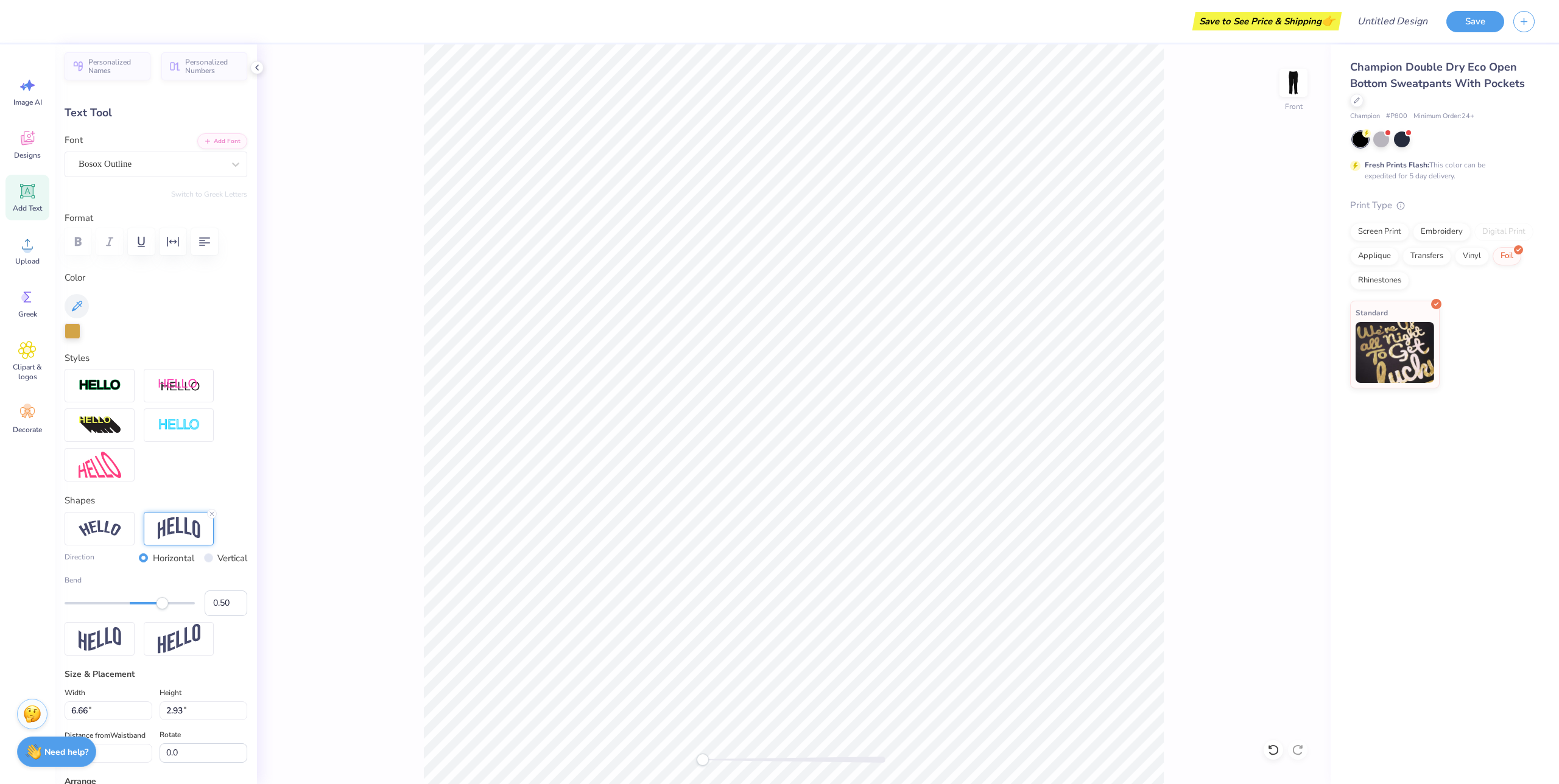
scroll to position [0, 0]
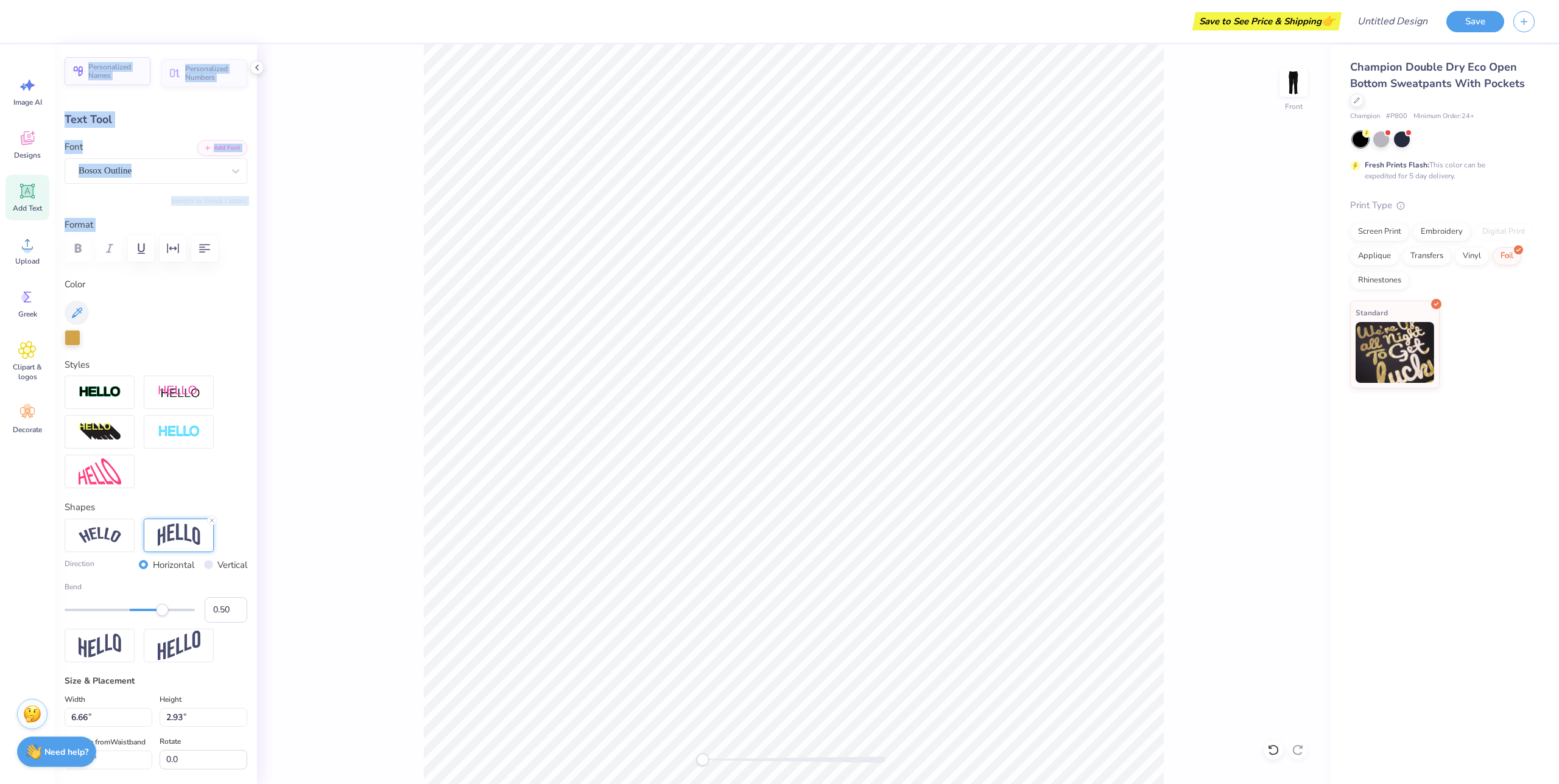
drag, startPoint x: 249, startPoint y: 258, endPoint x: 78, endPoint y: 68, distance: 255.6
click at [78, 68] on div "Personalized Names Personalized Numbers Text Tool Add Font Font Bosox Outline S…" at bounding box center [155, 415] width 202 height 740
click at [317, 184] on div "Front" at bounding box center [793, 415] width 1074 height 740
click at [187, 366] on div "Styles" at bounding box center [156, 423] width 183 height 131
